Goal: Check status

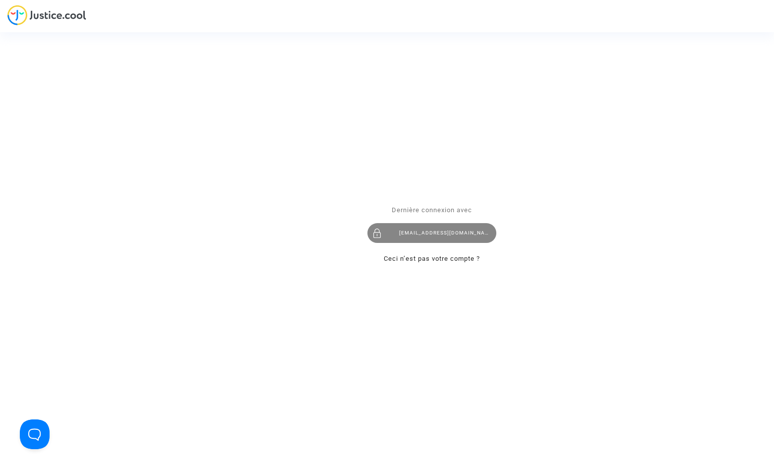
click at [423, 240] on div "[EMAIL_ADDRESS][DOMAIN_NAME]" at bounding box center [431, 234] width 129 height 20
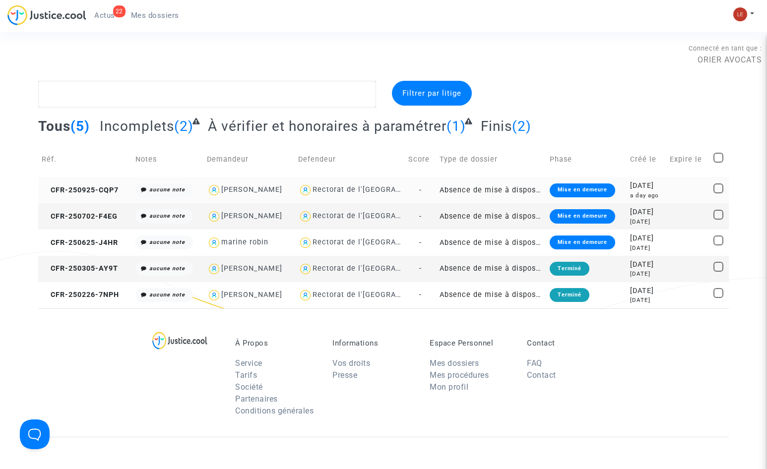
click at [373, 186] on div "Rectorat de l'[GEOGRAPHIC_DATA]" at bounding box center [375, 189] width 126 height 8
type textarea "@"Rectorat de l'[GEOGRAPHIC_DATA]""
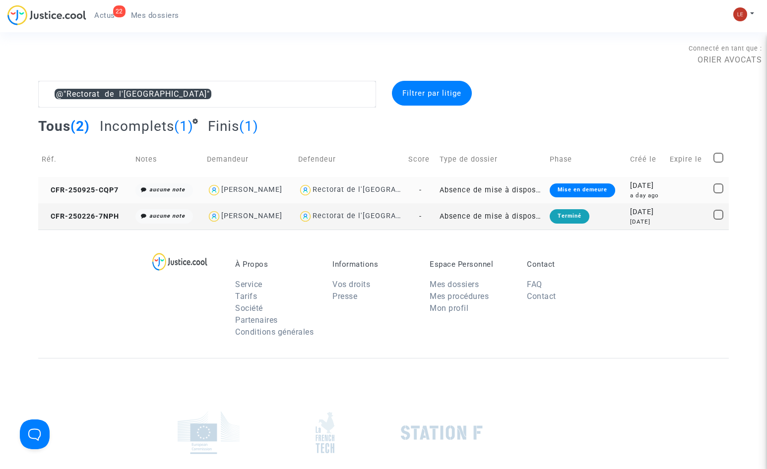
click at [374, 195] on div "Rectorat de l'[GEOGRAPHIC_DATA]" at bounding box center [349, 190] width 103 height 14
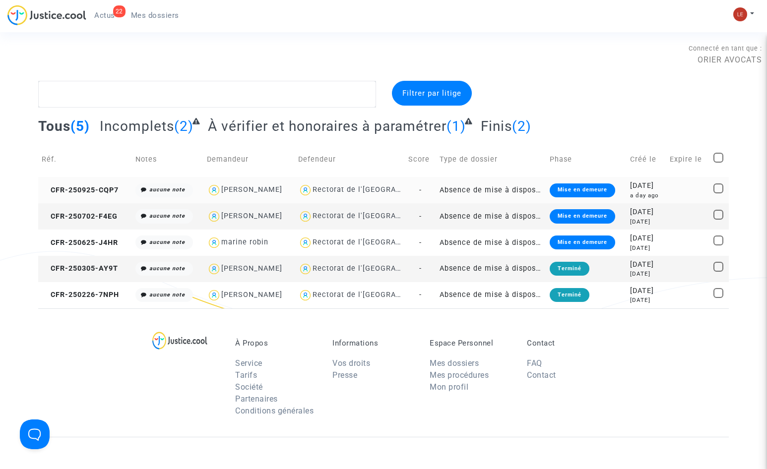
click at [498, 187] on td "Absence de mise à disposition d'AESH" at bounding box center [491, 190] width 110 height 26
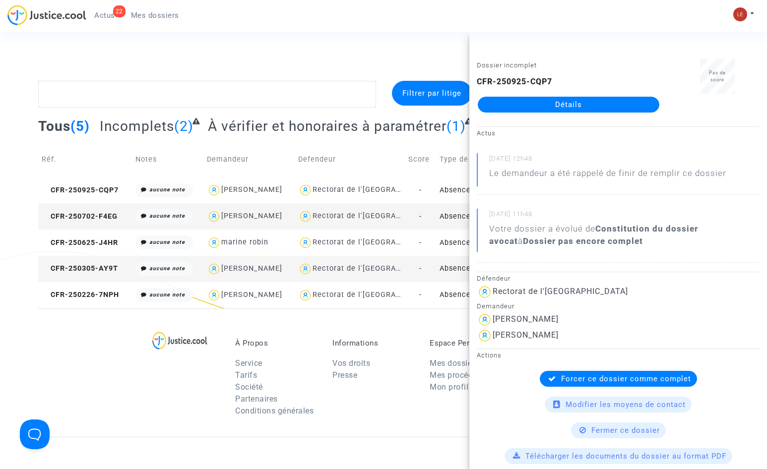
click at [610, 102] on link "Détails" at bounding box center [568, 105] width 181 height 16
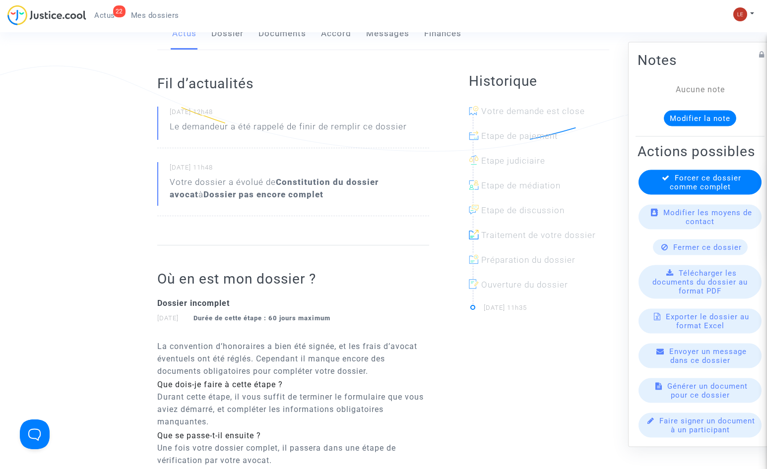
scroll to position [198, 0]
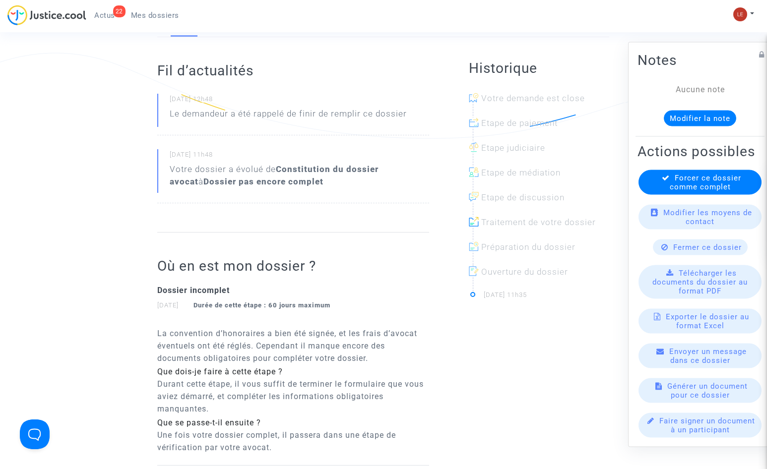
click at [690, 143] on h2 "Actions possibles" at bounding box center [699, 151] width 125 height 17
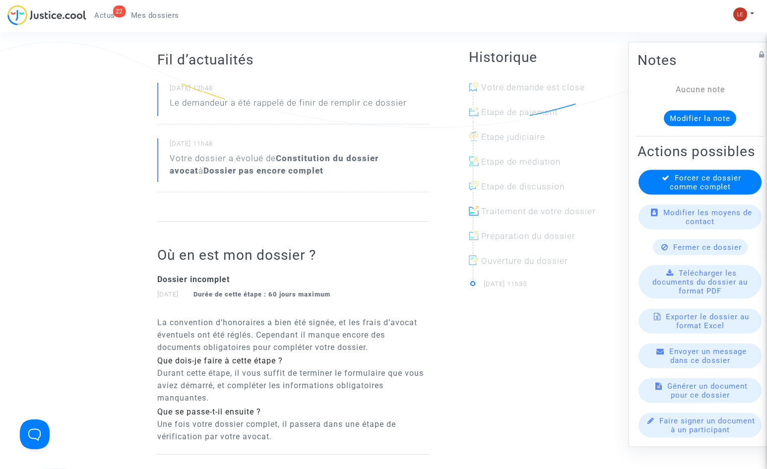
scroll to position [0, 0]
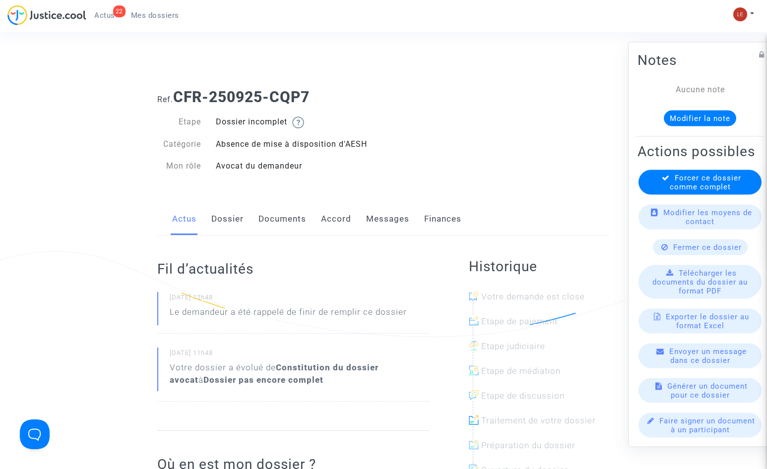
click at [238, 221] on link "Dossier" at bounding box center [227, 219] width 32 height 33
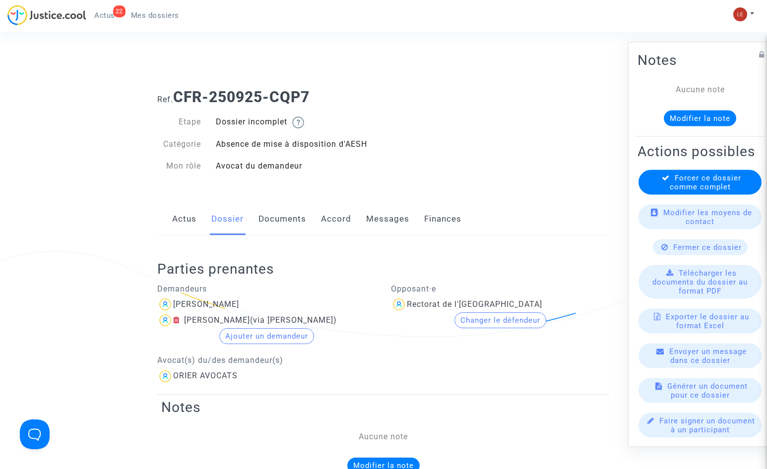
click at [301, 223] on link "Documents" at bounding box center [282, 219] width 48 height 33
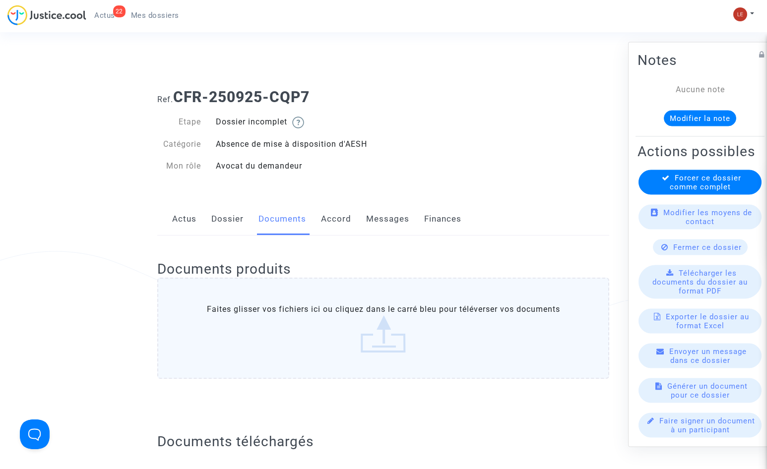
click at [240, 221] on link "Dossier" at bounding box center [227, 219] width 32 height 33
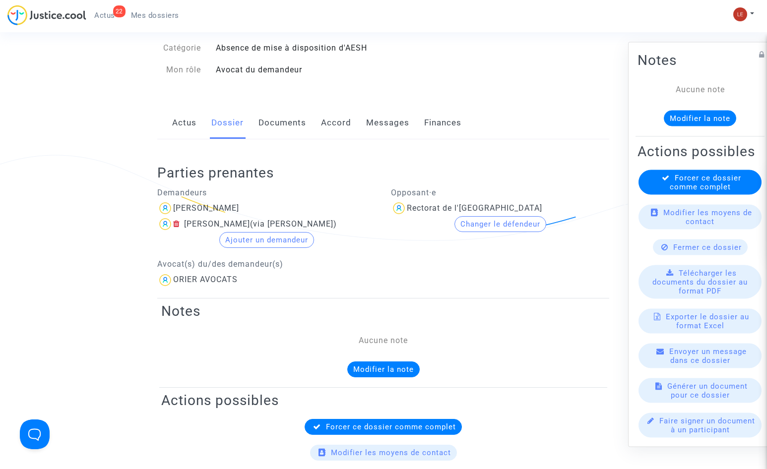
scroll to position [99, 0]
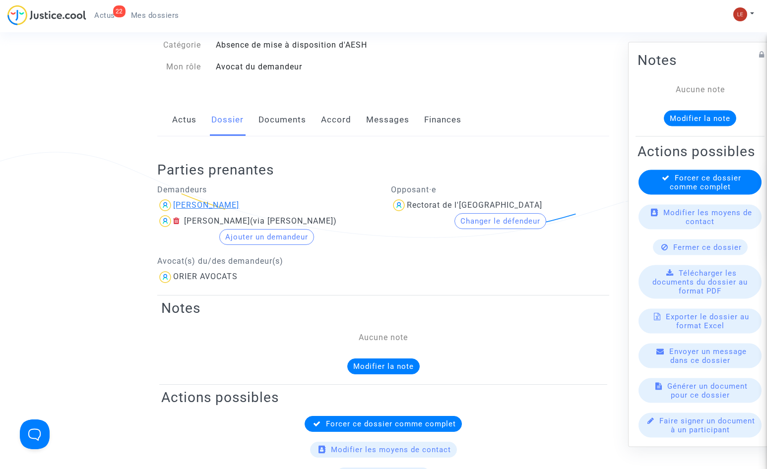
click at [227, 203] on div "Isabel Silva Rodriguez" at bounding box center [206, 204] width 66 height 9
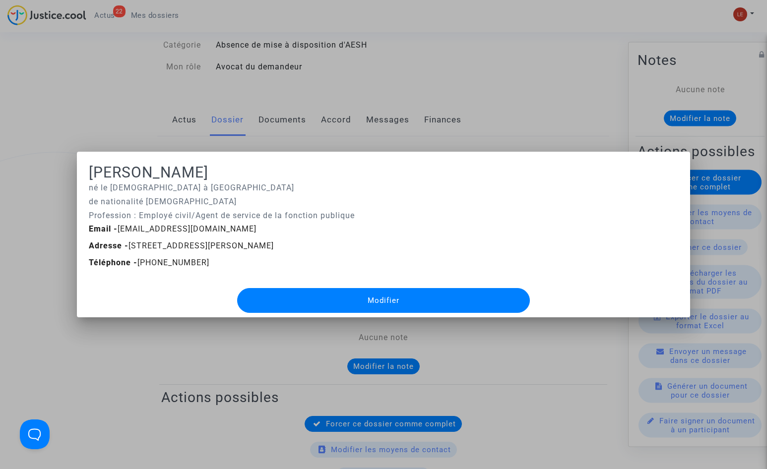
click at [563, 114] on div at bounding box center [383, 234] width 767 height 469
